Goal: Information Seeking & Learning: Learn about a topic

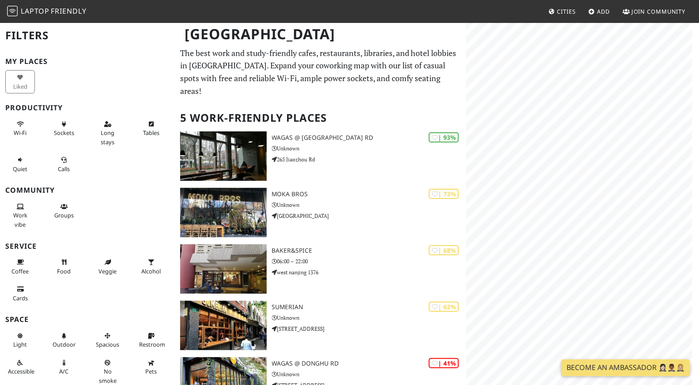
click at [427, 112] on div "[GEOGRAPHIC_DATA] Filters My Places Liked Productivity Wi-Fi Sockets Long stays…" at bounding box center [349, 246] width 699 height 448
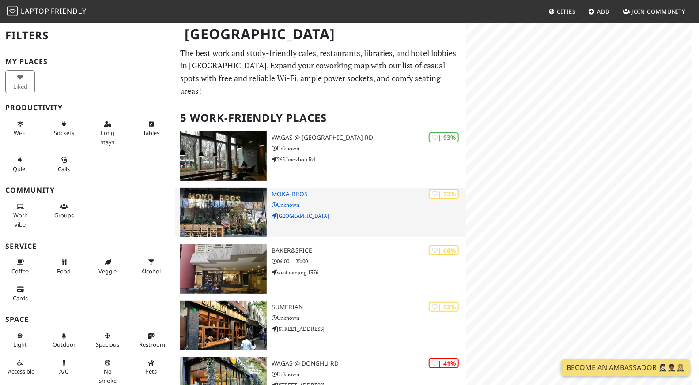
scroll to position [72, 0]
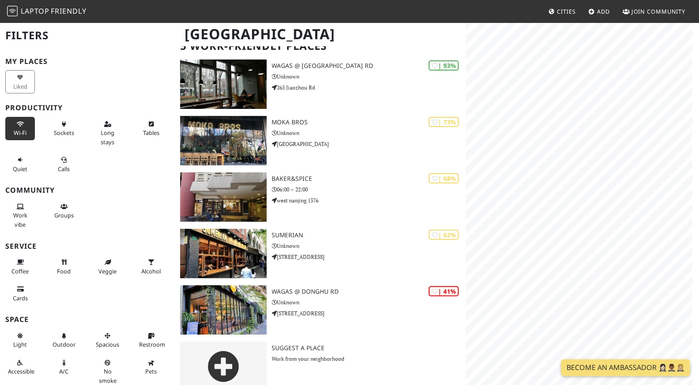
click at [26, 124] on button "Wi-Fi" at bounding box center [20, 128] width 30 height 23
click at [68, 124] on button "Sockets" at bounding box center [64, 128] width 30 height 23
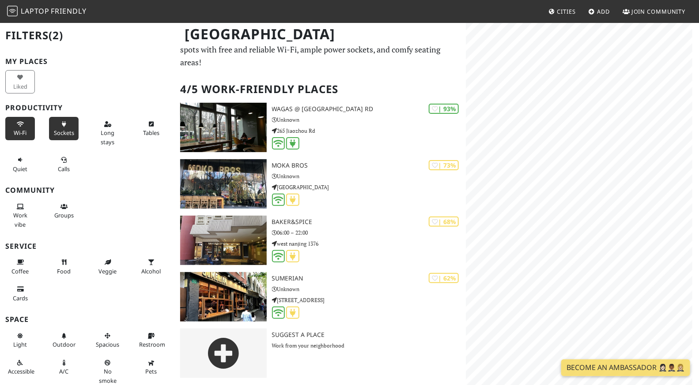
scroll to position [15, 0]
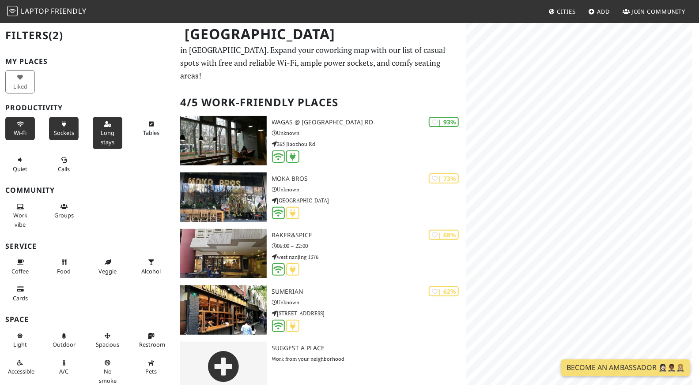
click at [102, 128] on button "Long stays" at bounding box center [108, 133] width 30 height 32
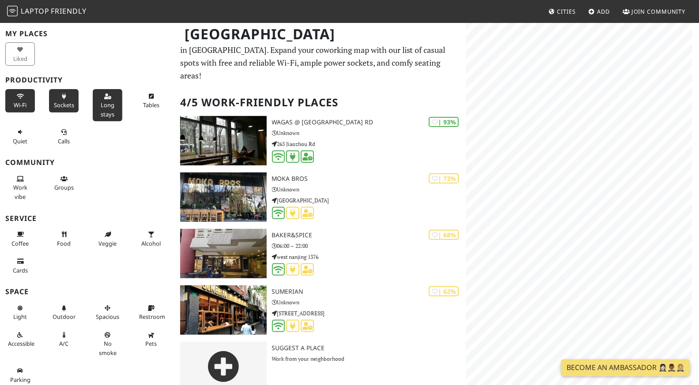
scroll to position [0, 0]
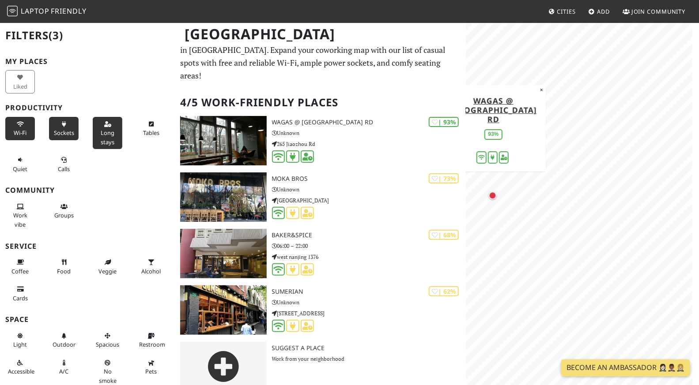
click at [621, 11] on body "Laptop Friendly Cities Add Join Community [GEOGRAPHIC_DATA] Filters (3) My Plac…" at bounding box center [349, 177] width 699 height 385
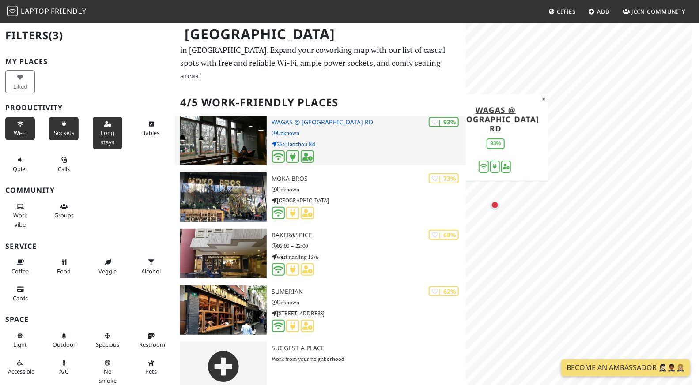
click at [228, 136] on img at bounding box center [223, 140] width 87 height 49
